Goal: Information Seeking & Learning: Check status

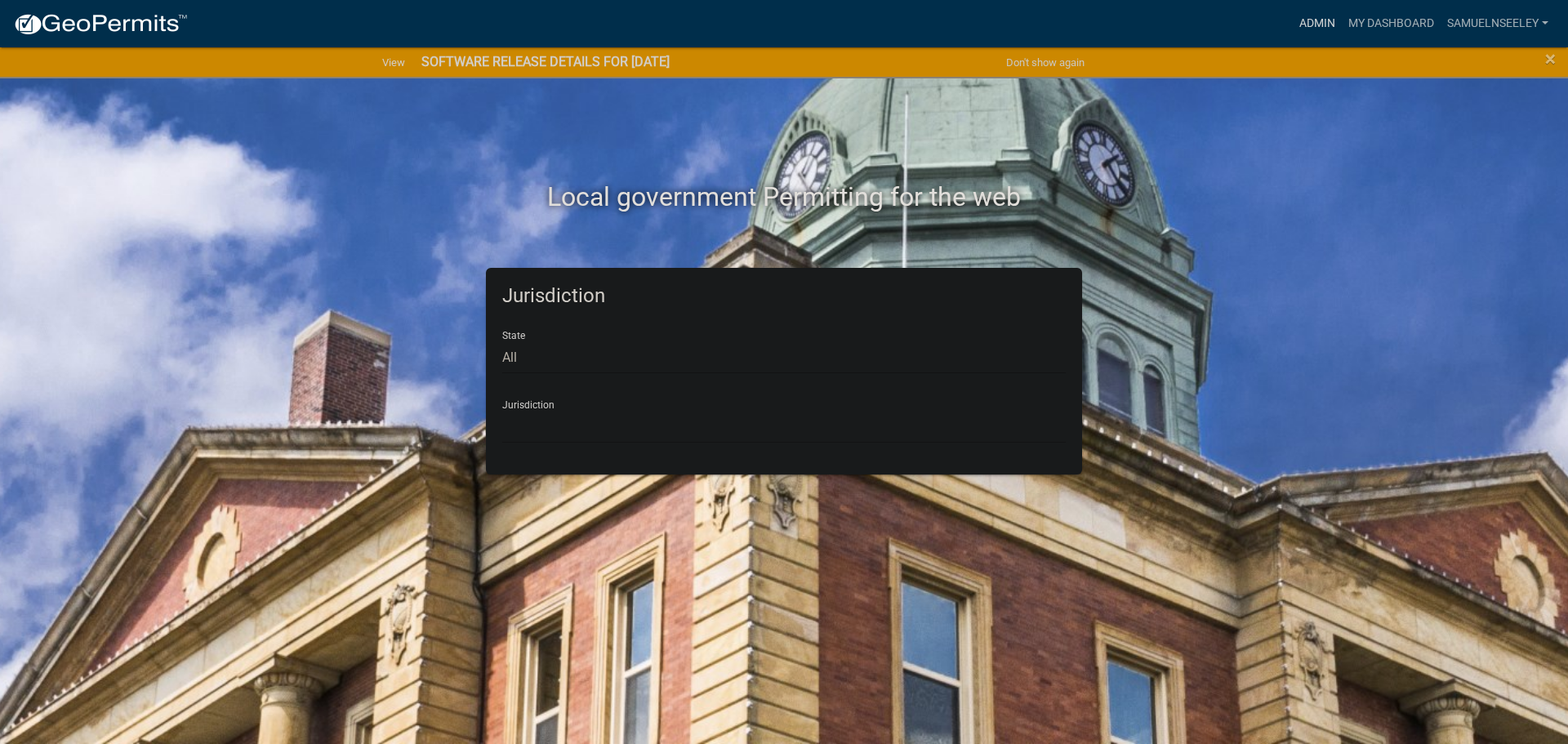
click at [1321, 22] on link "Admin" at bounding box center [1317, 23] width 49 height 31
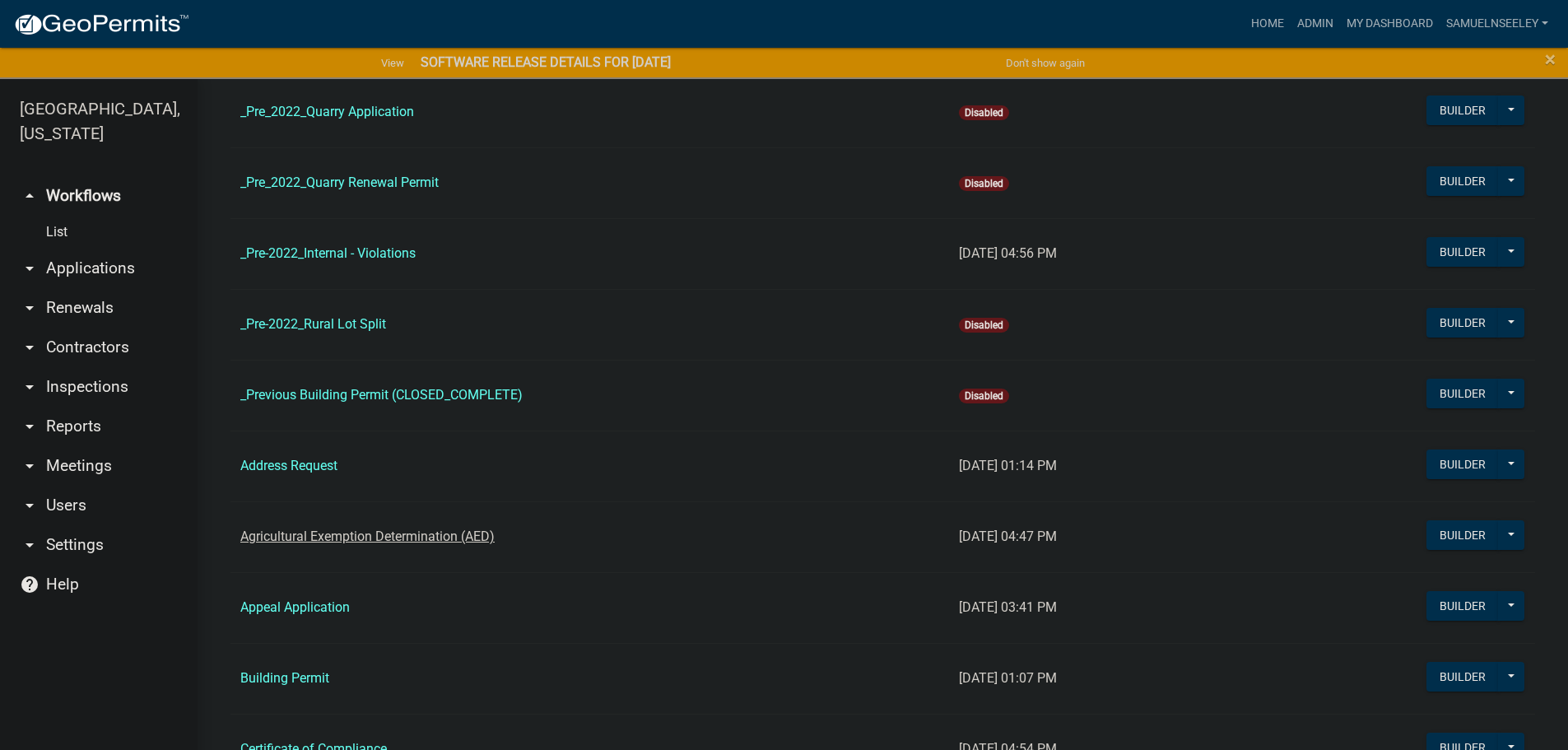
scroll to position [247, 0]
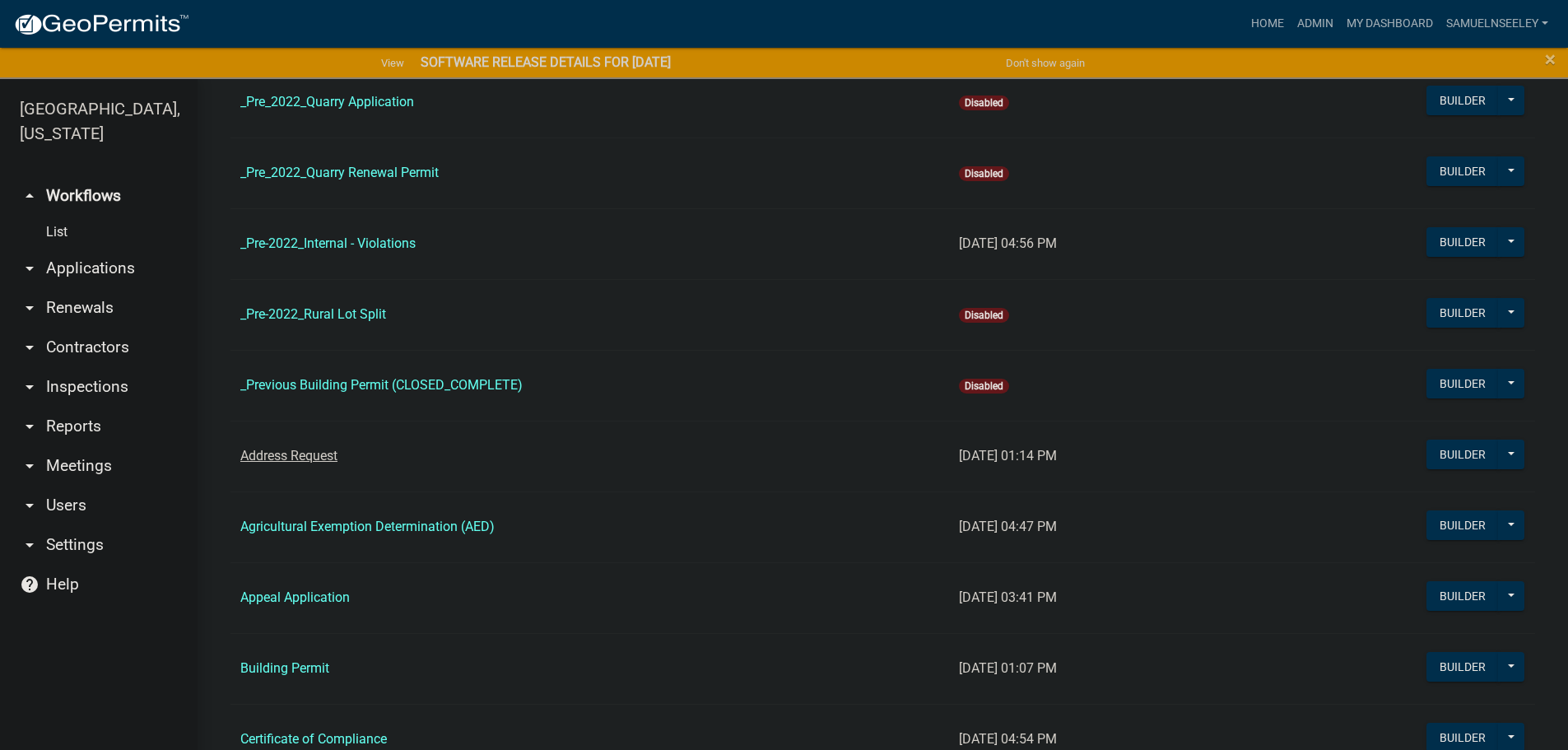
click at [302, 457] on link "Address Request" at bounding box center [288, 455] width 97 height 15
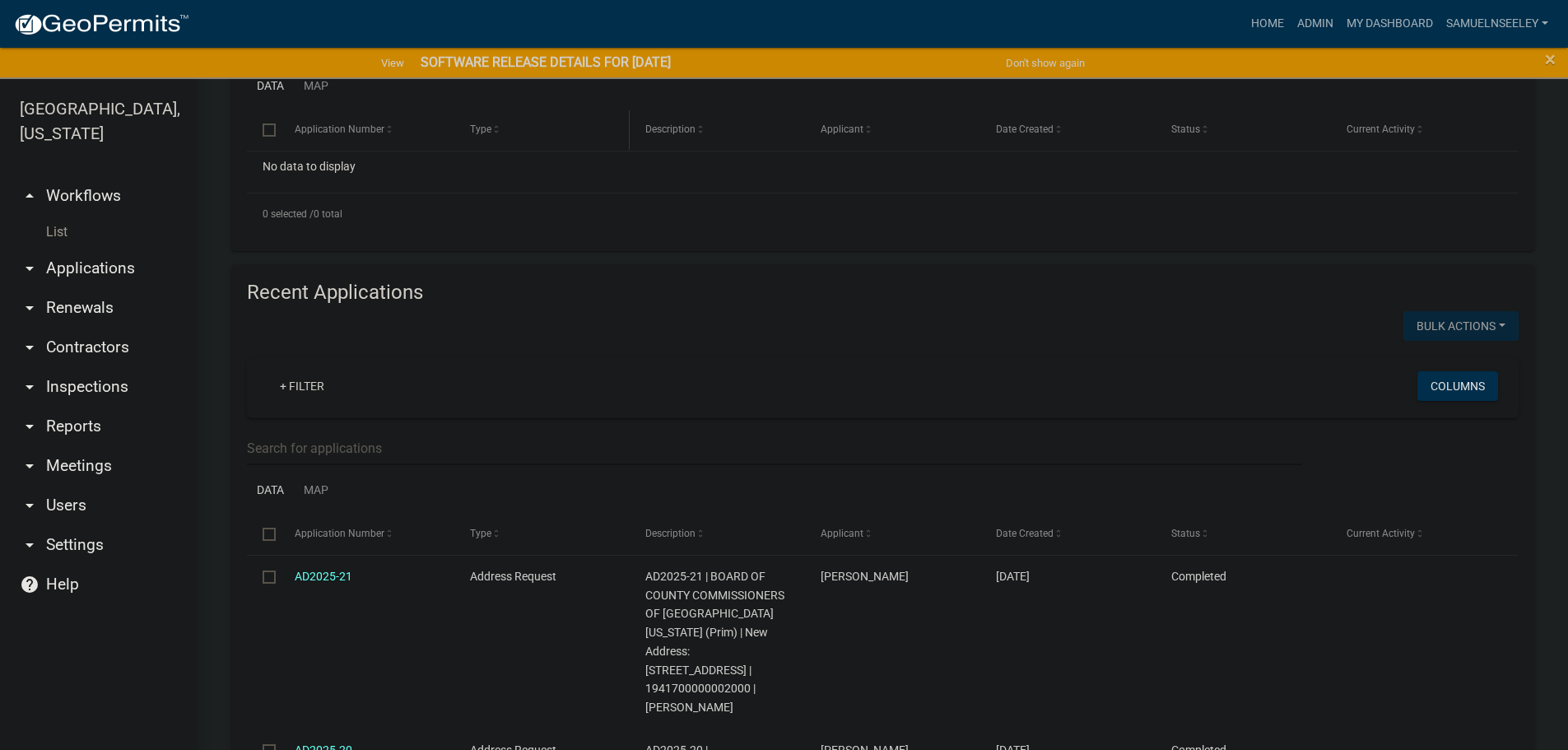
scroll to position [494, 0]
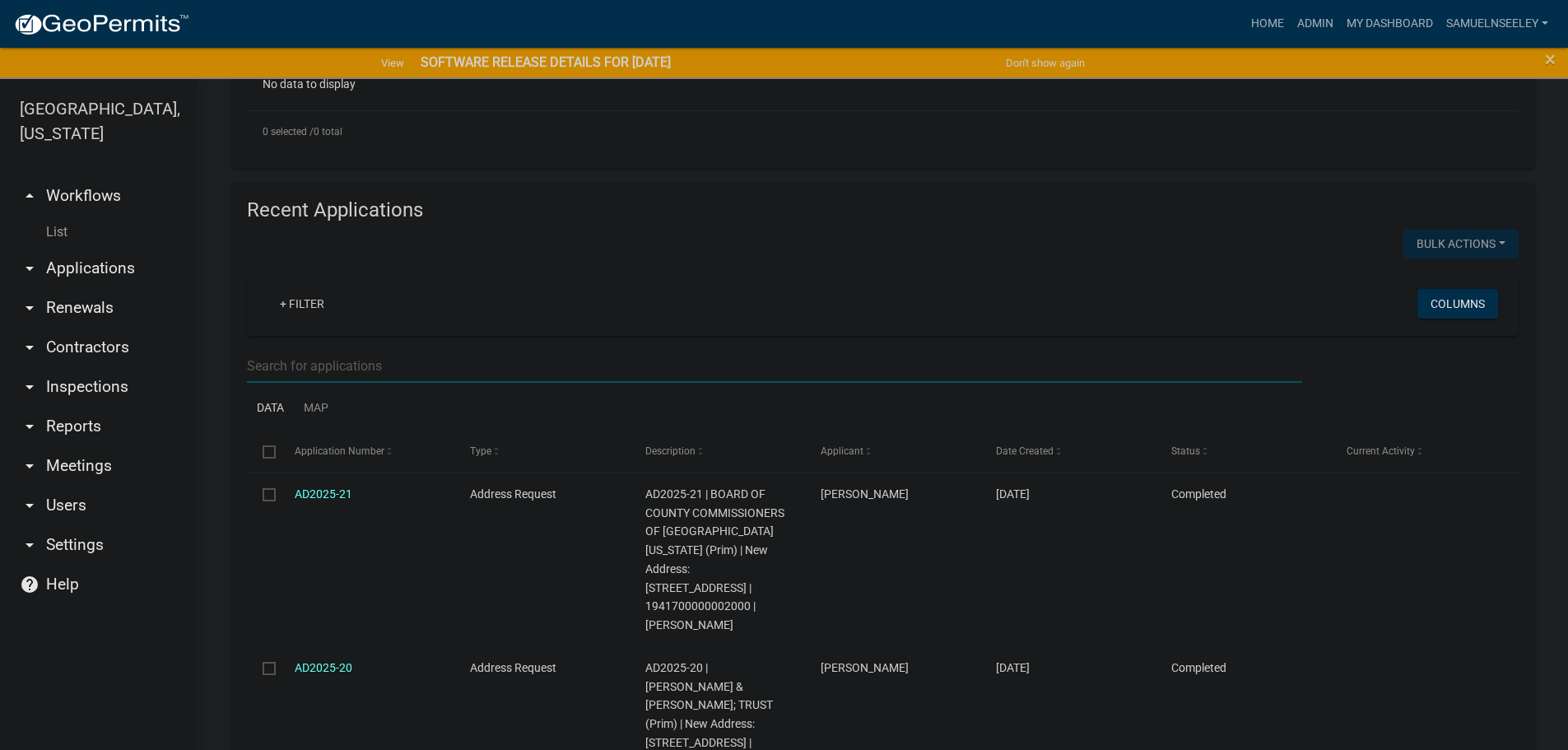
click at [299, 366] on input "text" at bounding box center [774, 365] width 1055 height 34
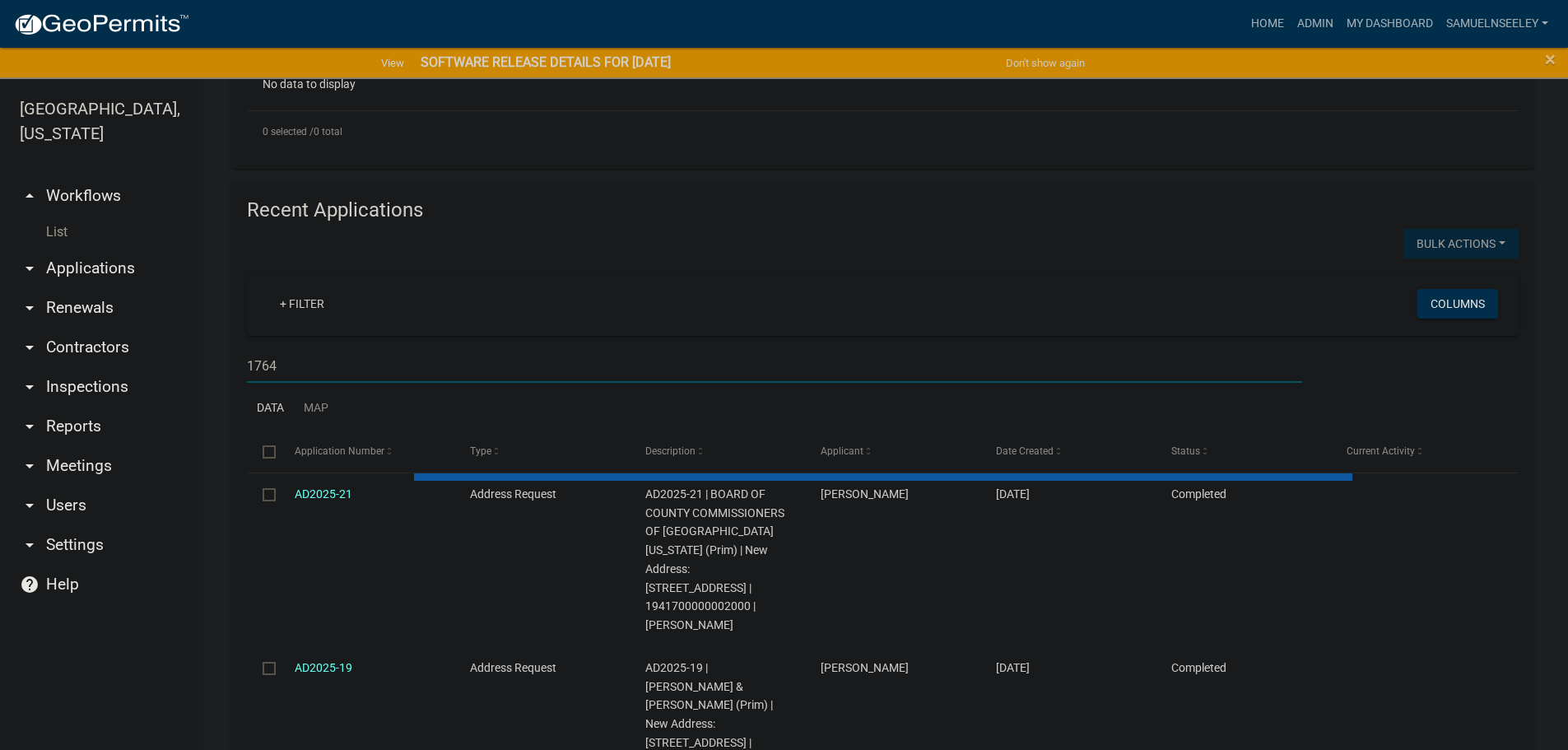
scroll to position [411, 0]
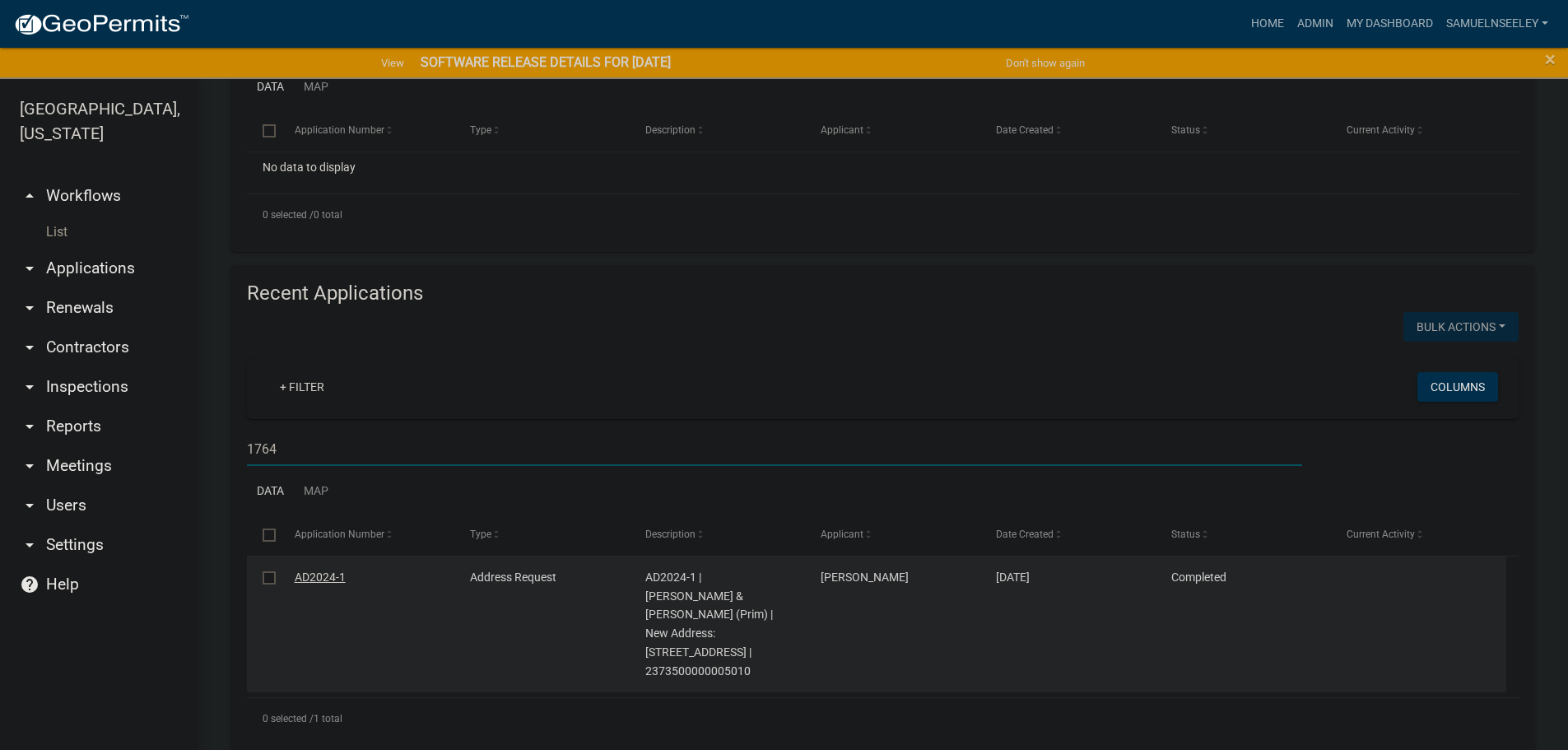
type input "1764"
click at [313, 580] on link "AD2024-1" at bounding box center [320, 577] width 51 height 14
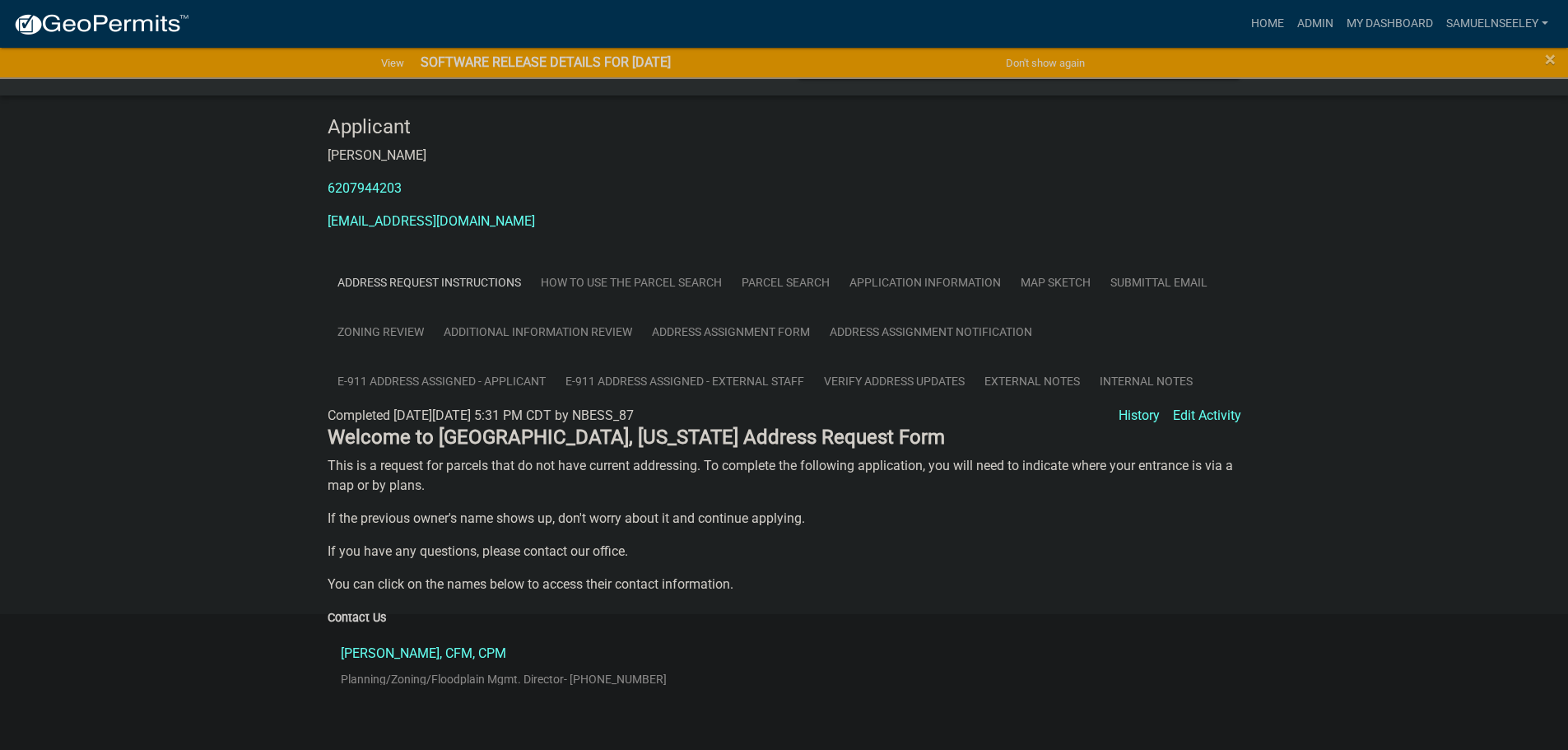
scroll to position [165, 0]
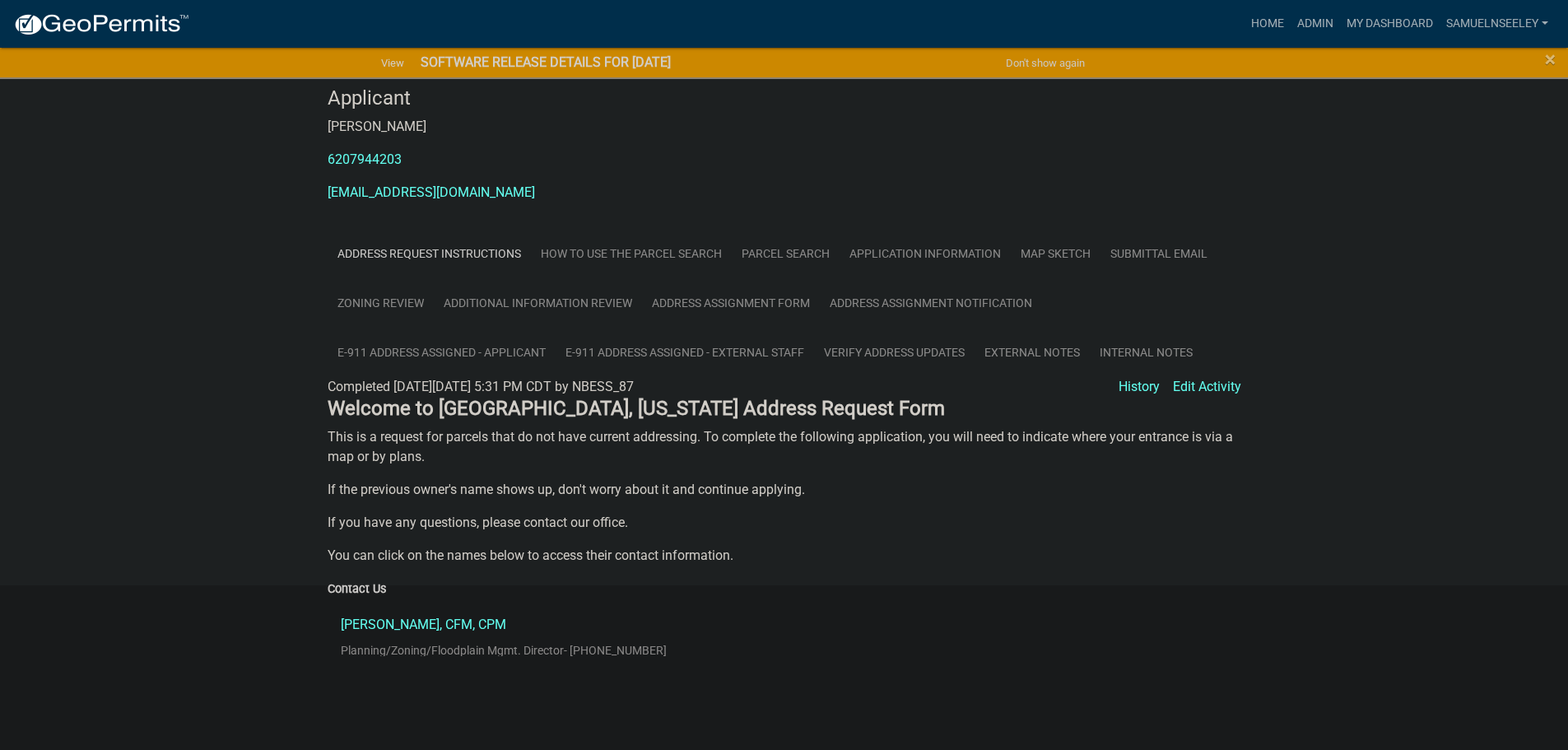
click at [1061, 270] on link "Map Sketch" at bounding box center [1055, 254] width 90 height 50
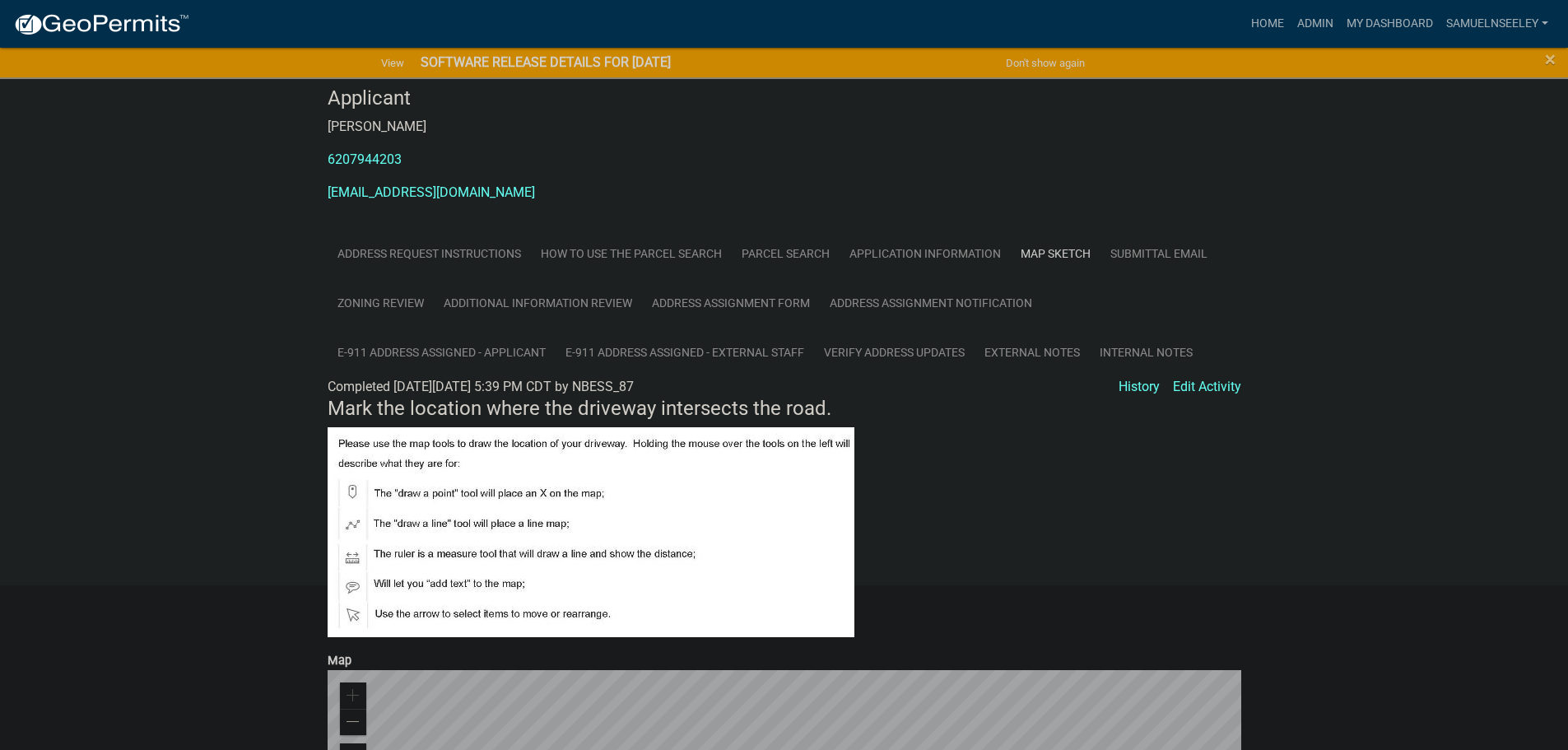
scroll to position [494, 0]
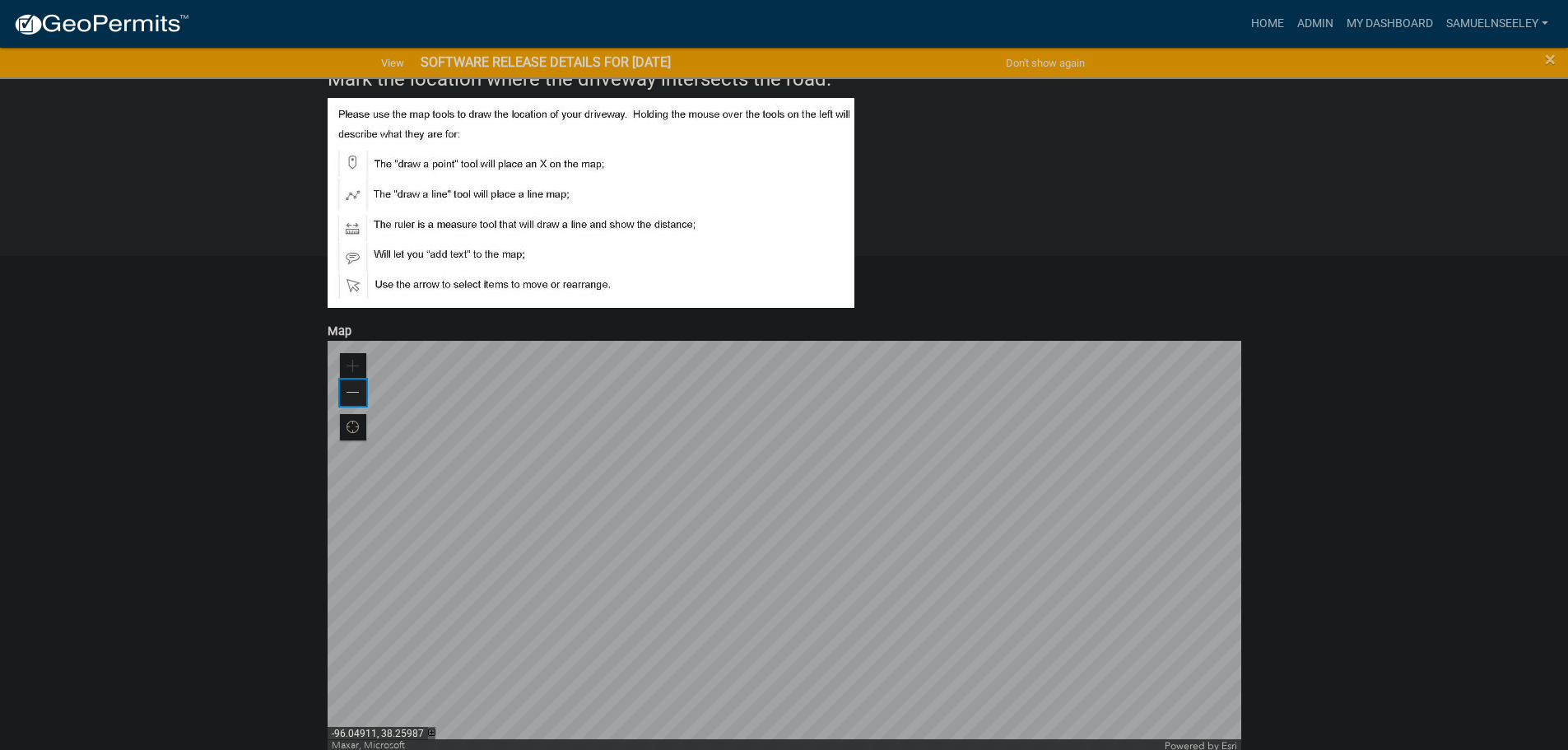
click at [347, 399] on span at bounding box center [353, 392] width 14 height 14
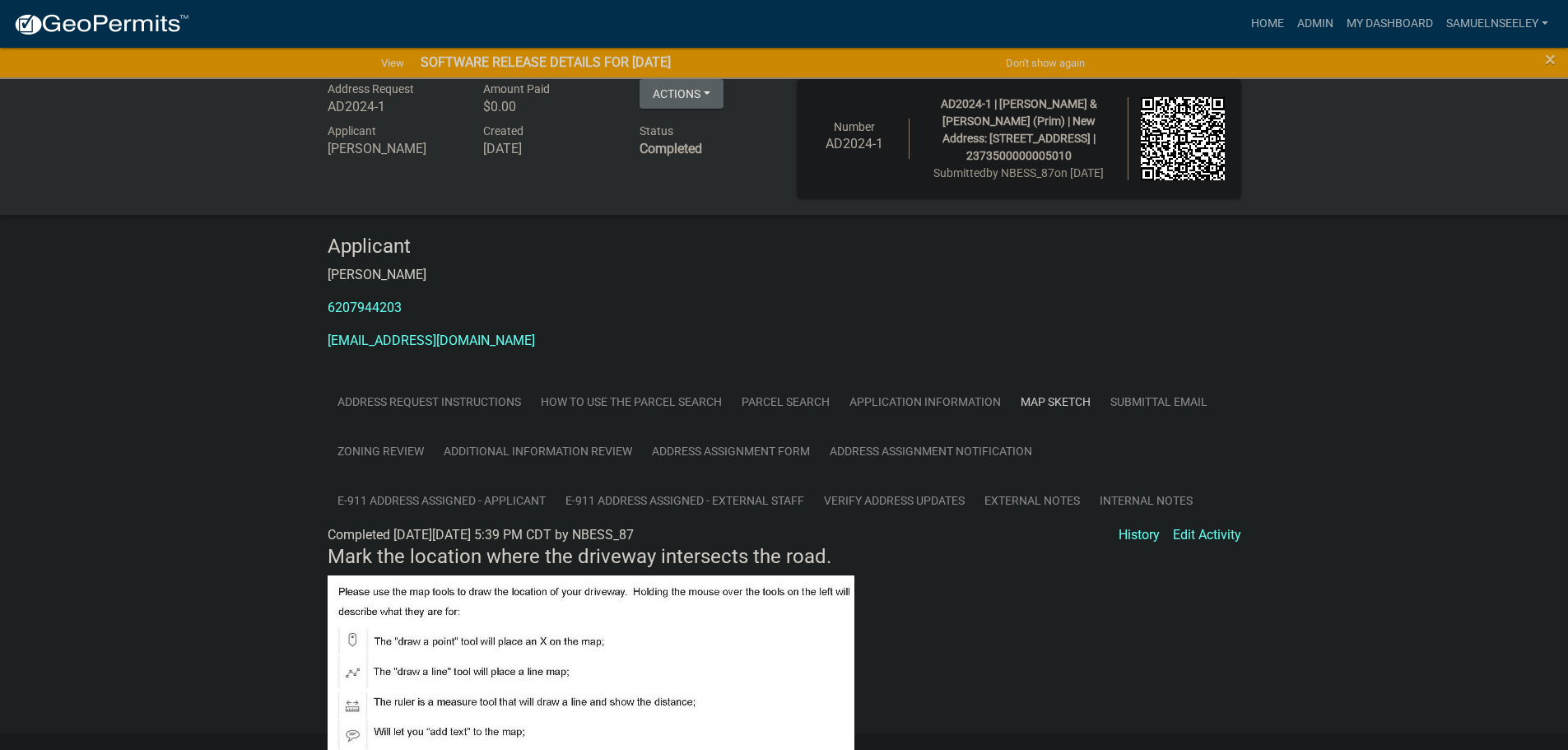
scroll to position [0, 0]
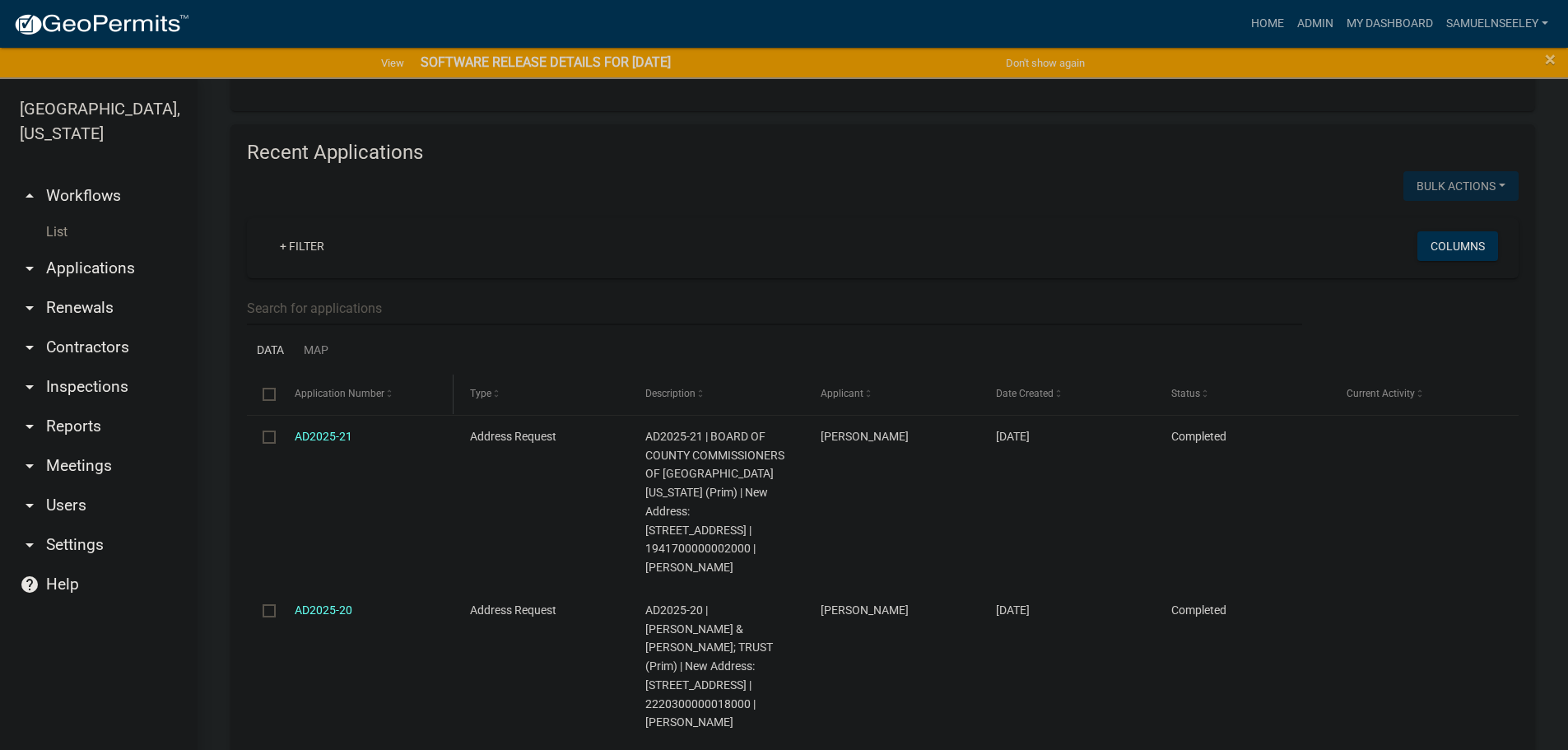
scroll to position [576, 0]
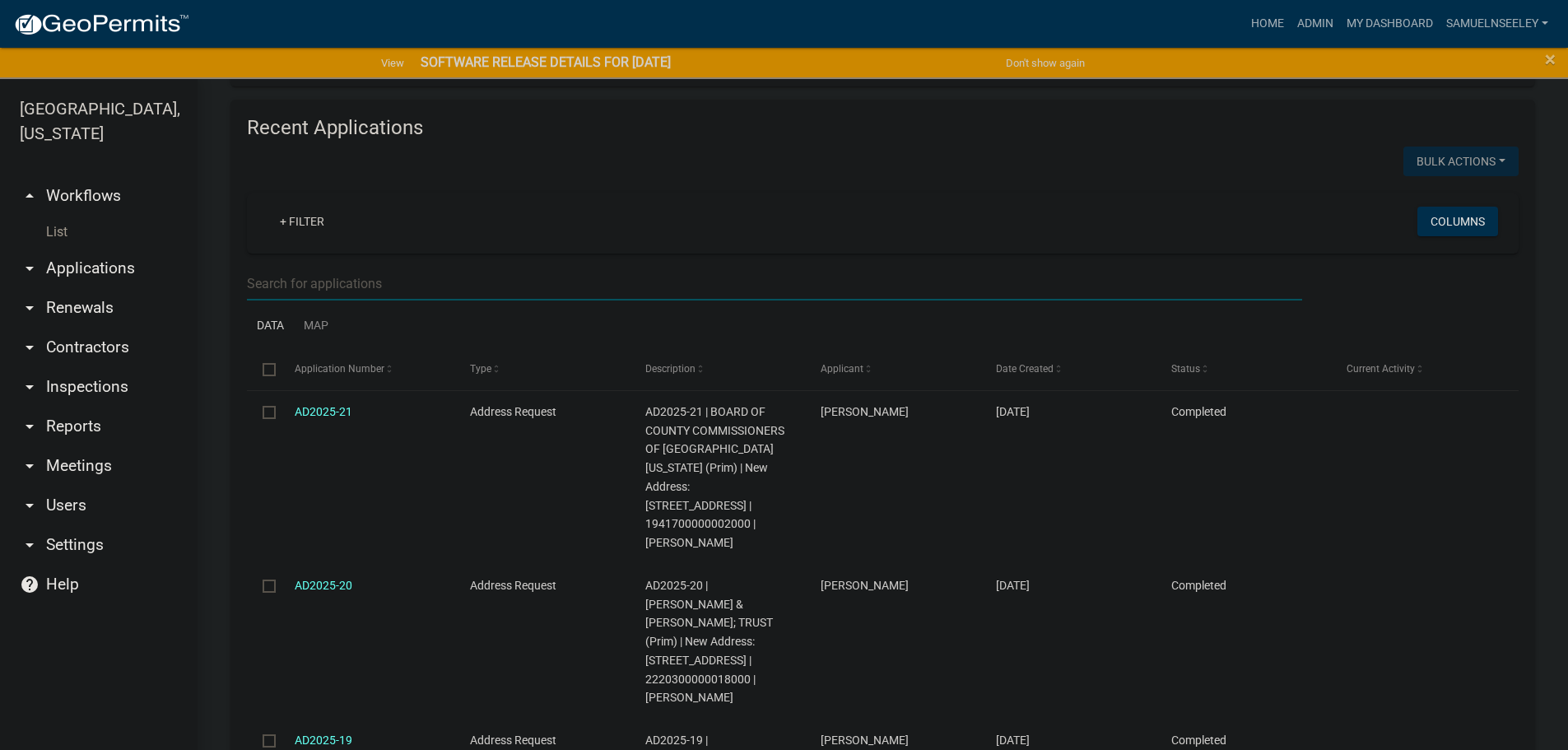
click at [357, 285] on input "text" at bounding box center [774, 283] width 1055 height 34
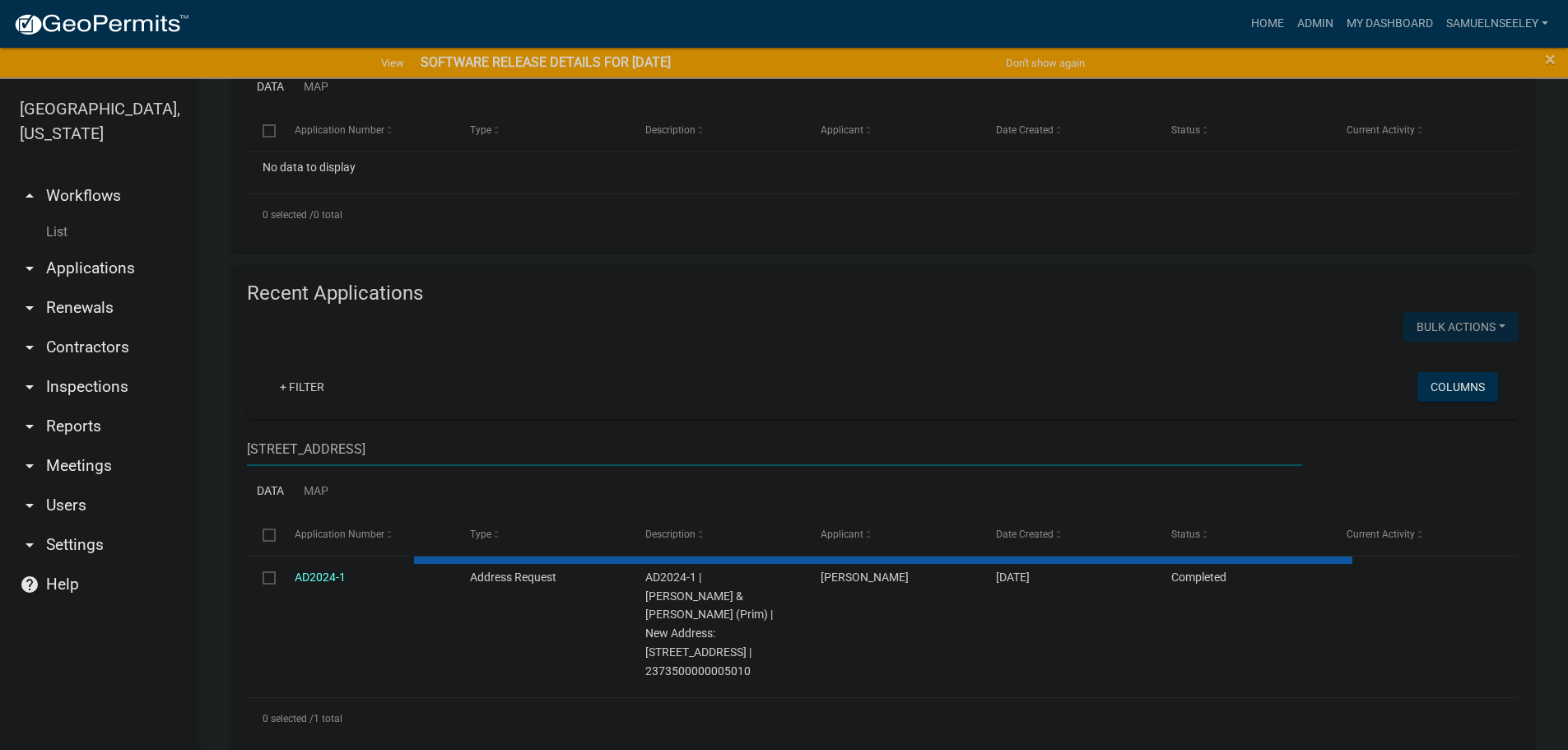
scroll to position [330, 0]
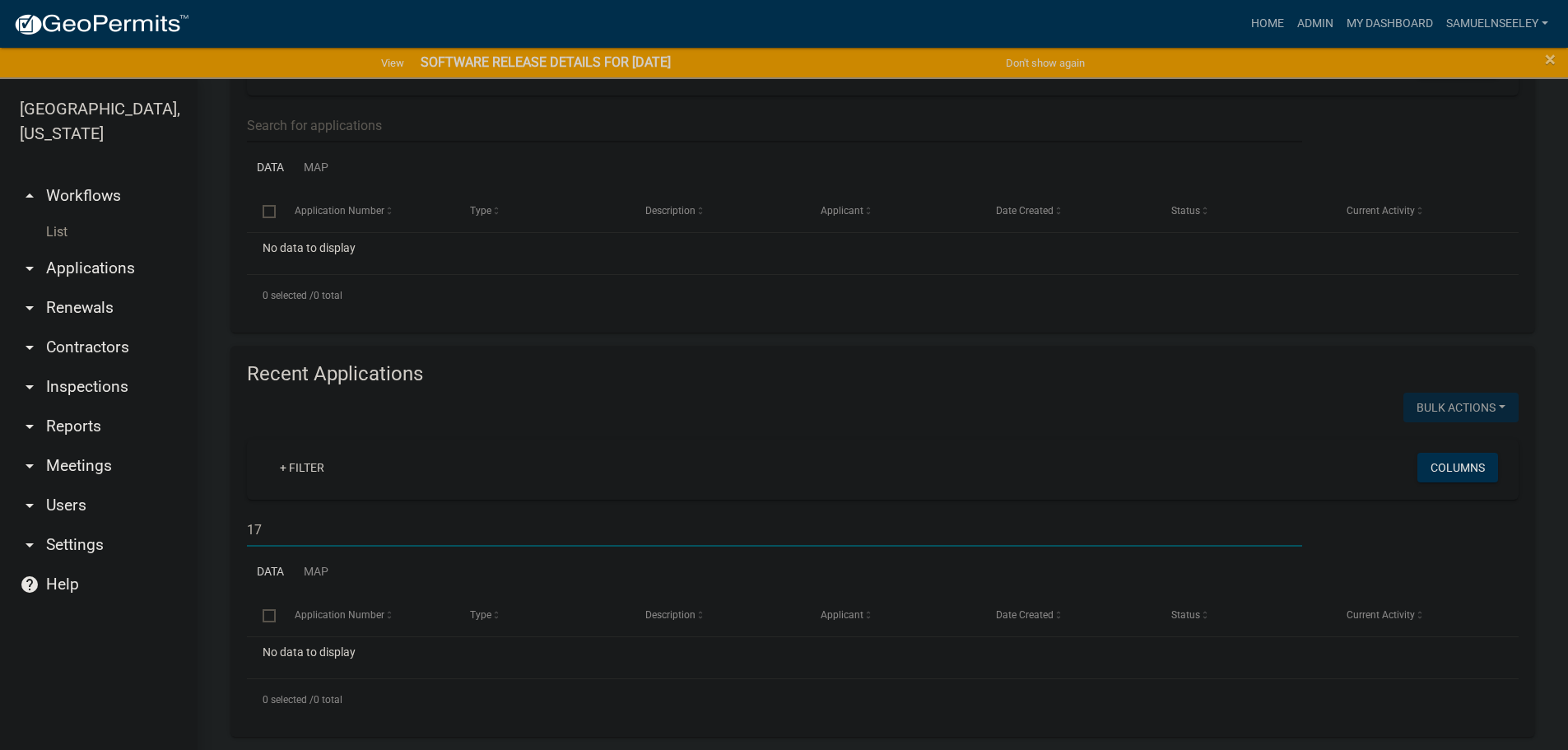
type input "1"
type input "1790 Road C"
click at [264, 528] on input "1790 Road C" at bounding box center [774, 529] width 1055 height 34
click at [264, 529] on input "1790 Road C" at bounding box center [774, 529] width 1055 height 34
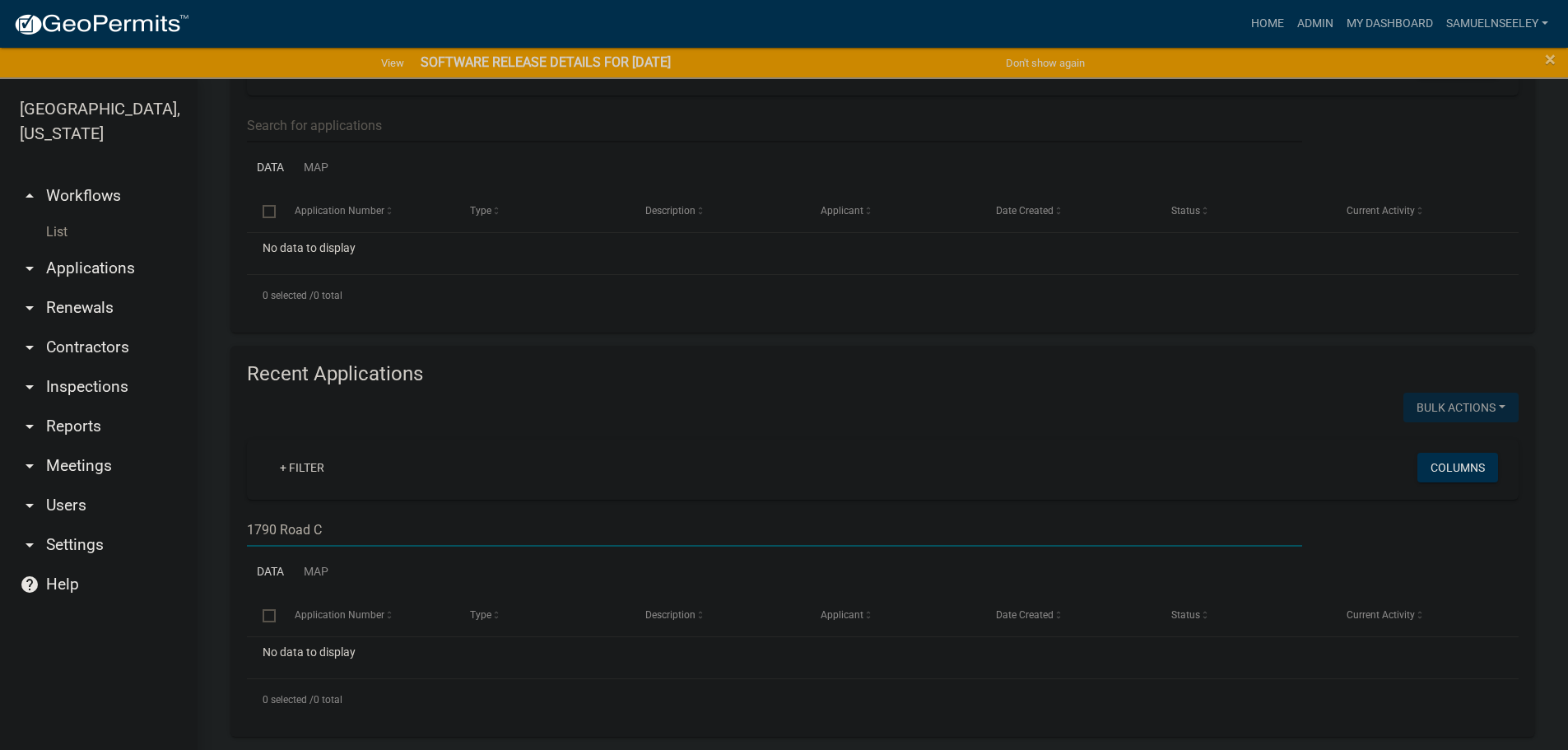
click at [61, 216] on link "List" at bounding box center [99, 232] width 197 height 33
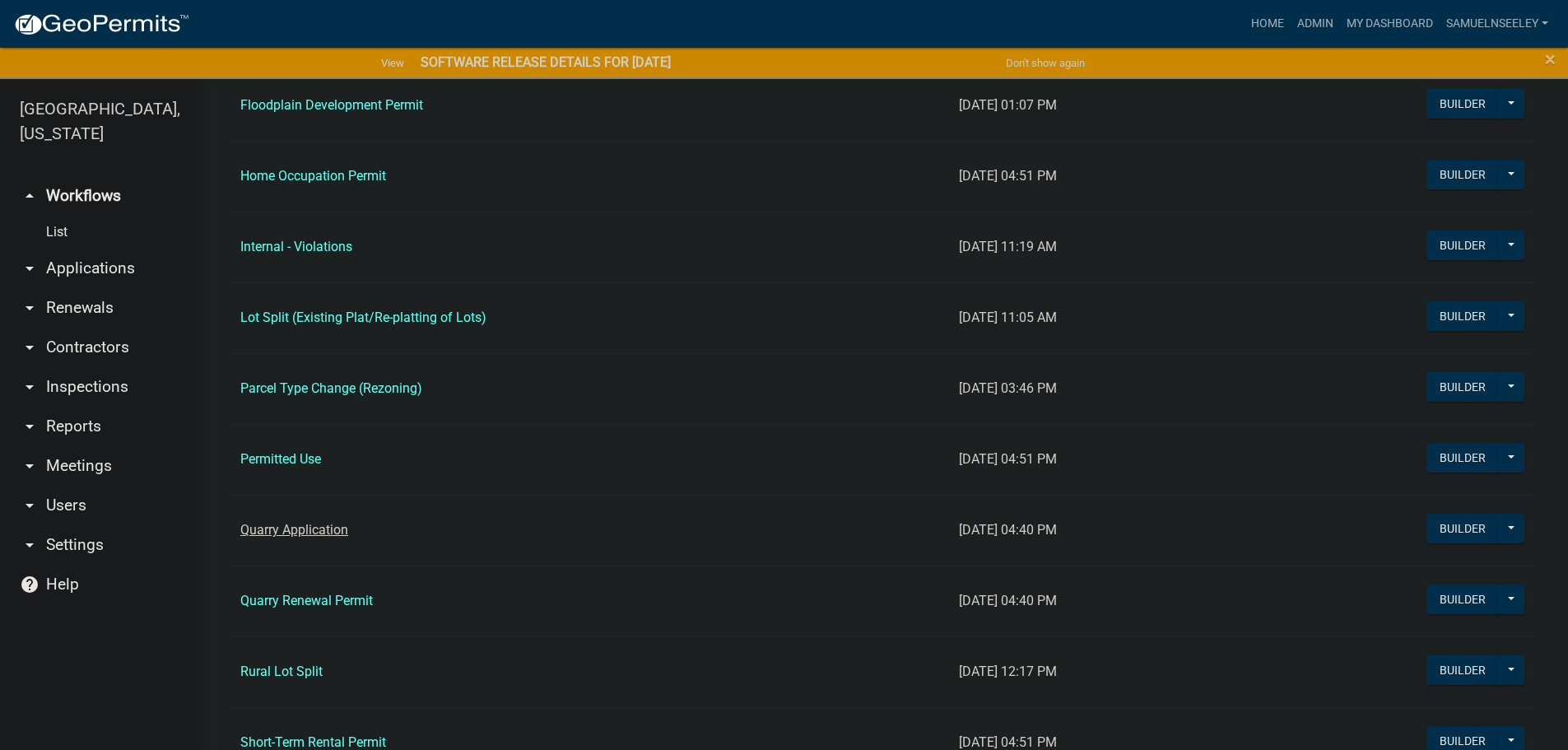
scroll to position [1317, 0]
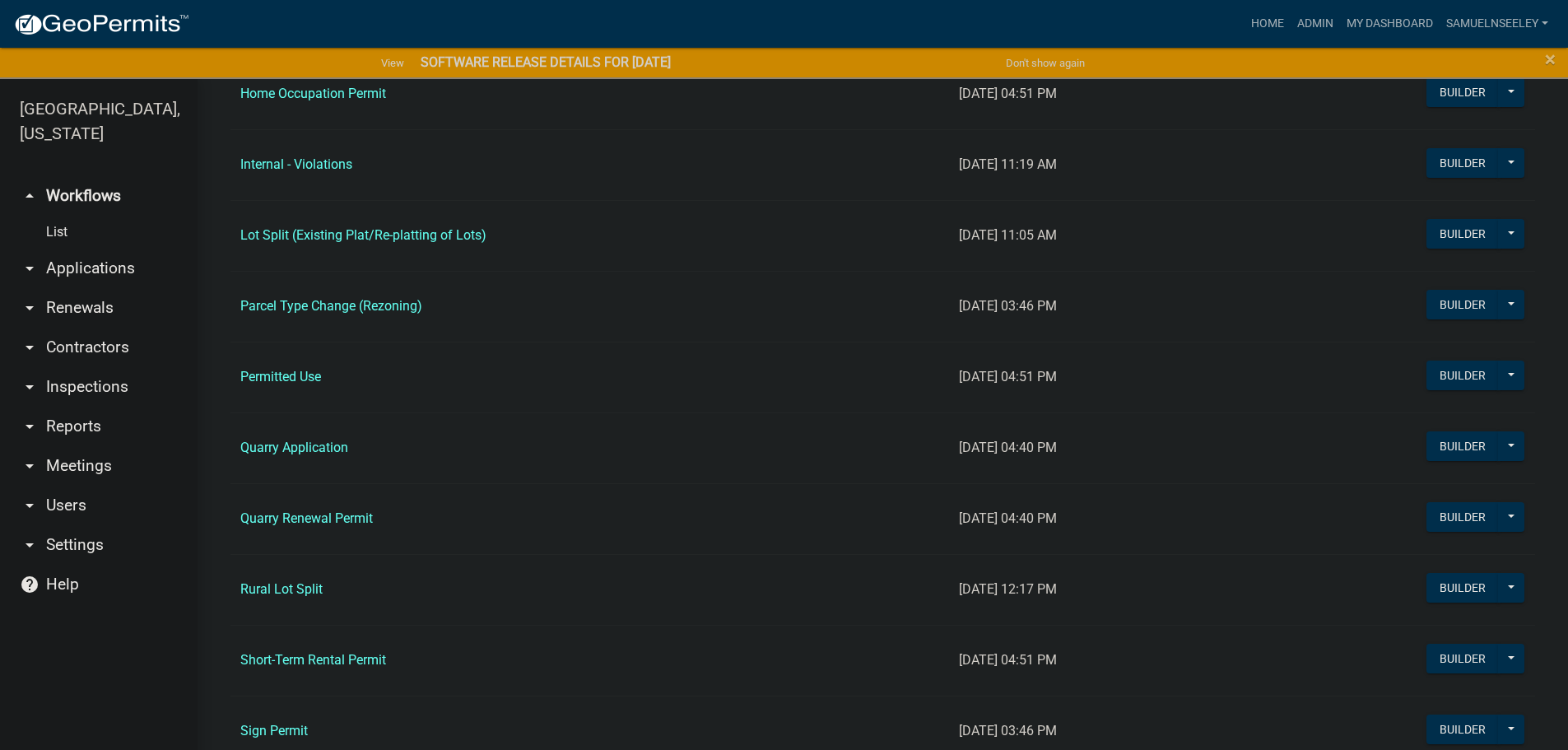
click at [279, 591] on link "Rural Lot Split" at bounding box center [281, 589] width 82 height 15
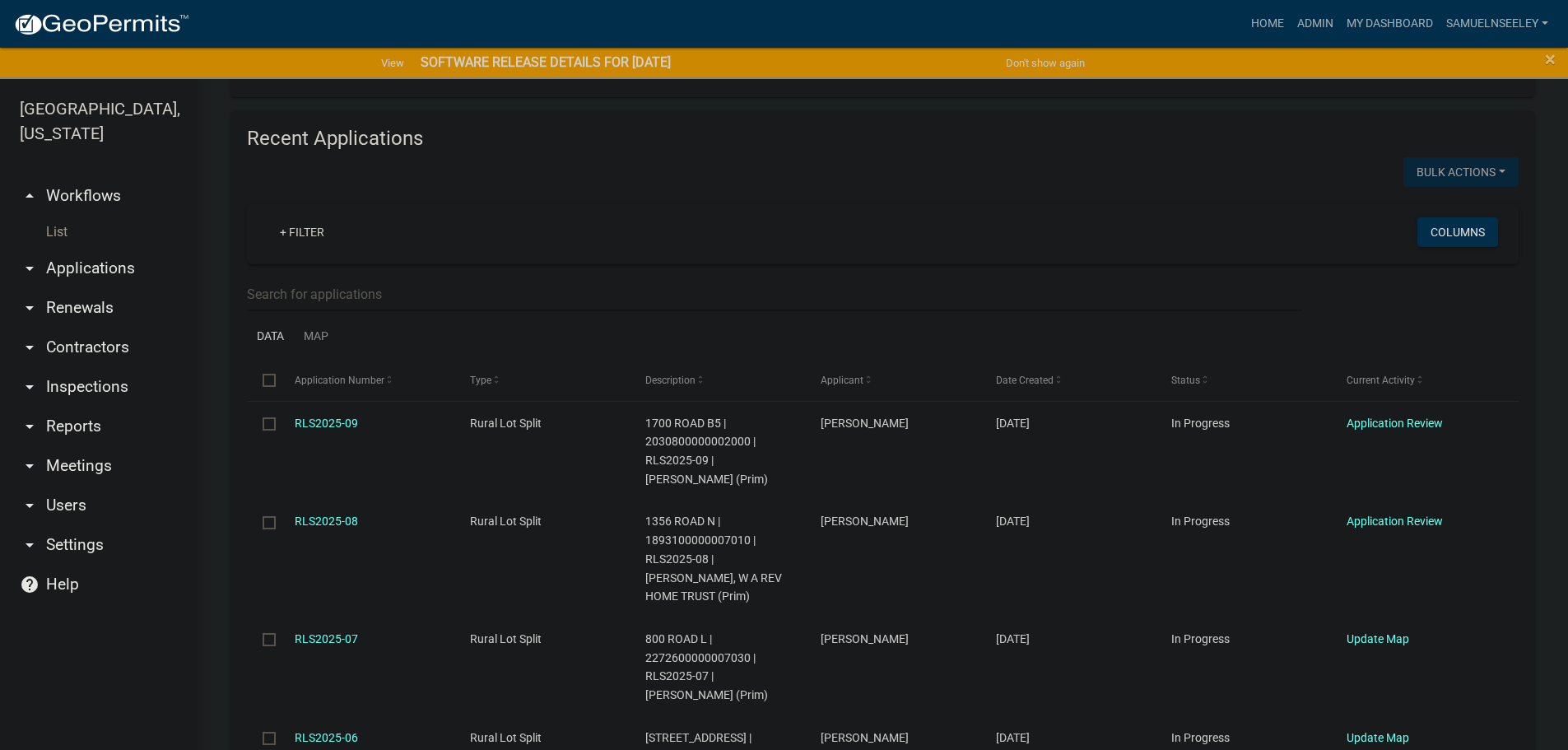
scroll to position [1482, 0]
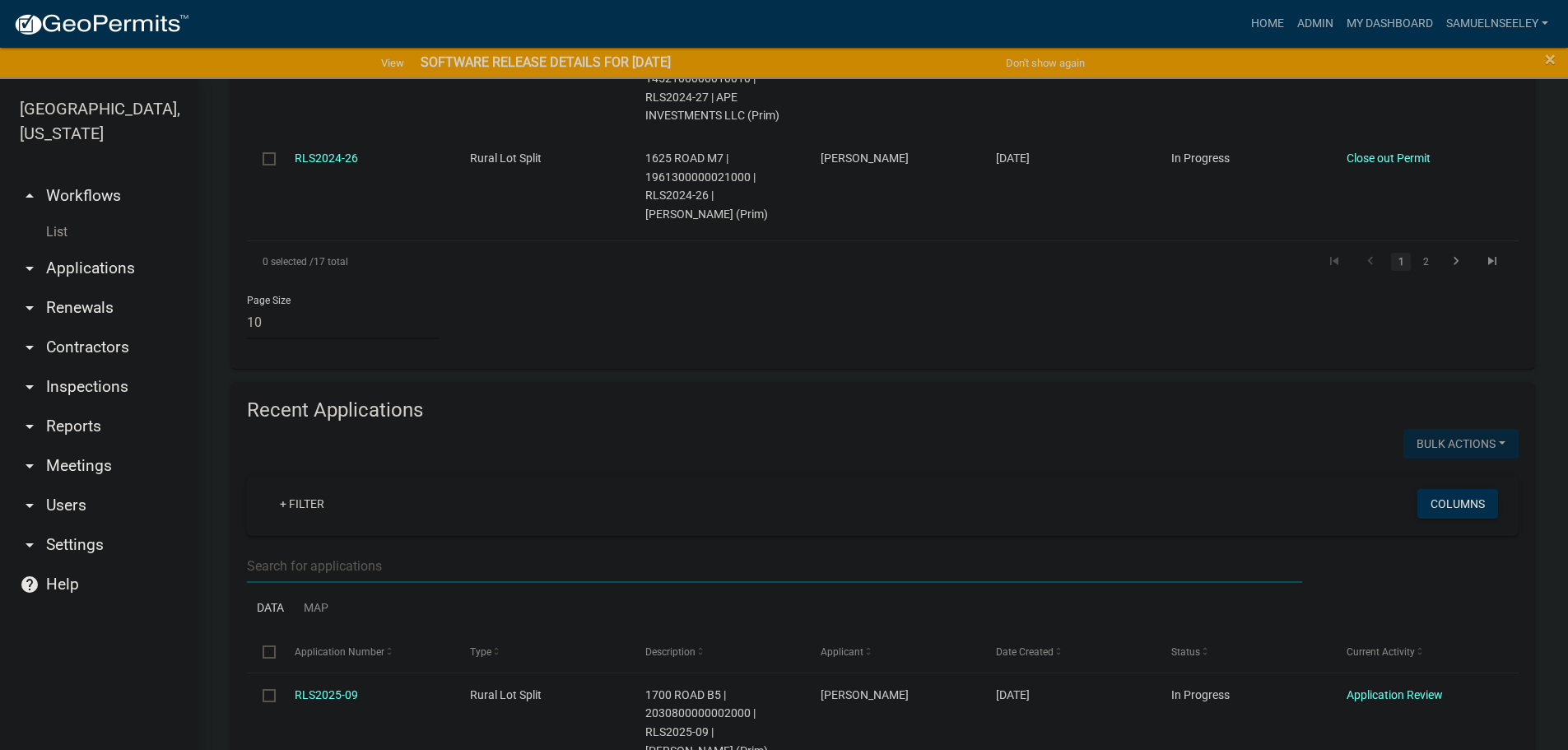
click at [274, 549] on input "text" at bounding box center [774, 565] width 1055 height 34
paste input "1790 Road C"
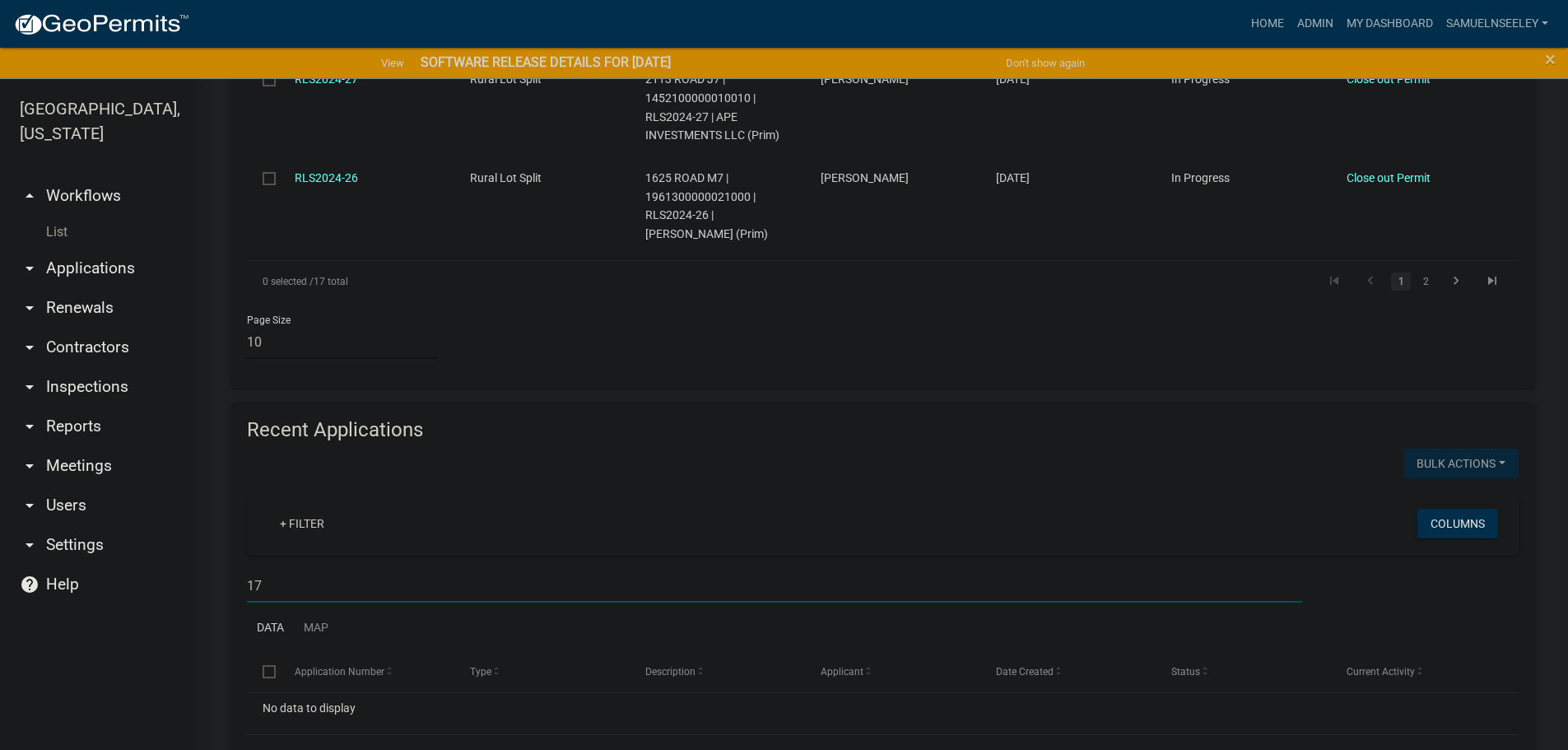
type input "1"
type input "D"
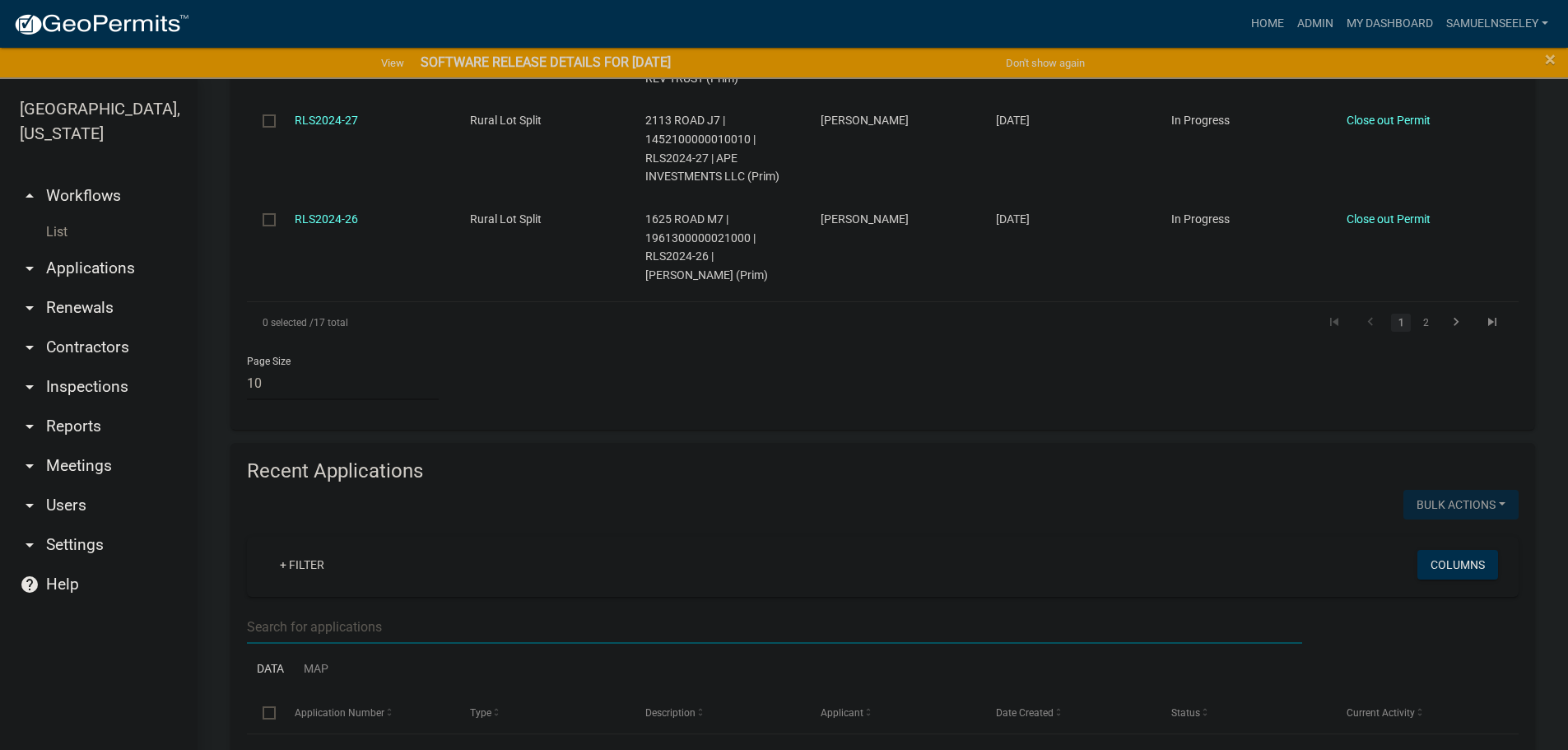
scroll to position [1482, 0]
